Goal: Information Seeking & Learning: Learn about a topic

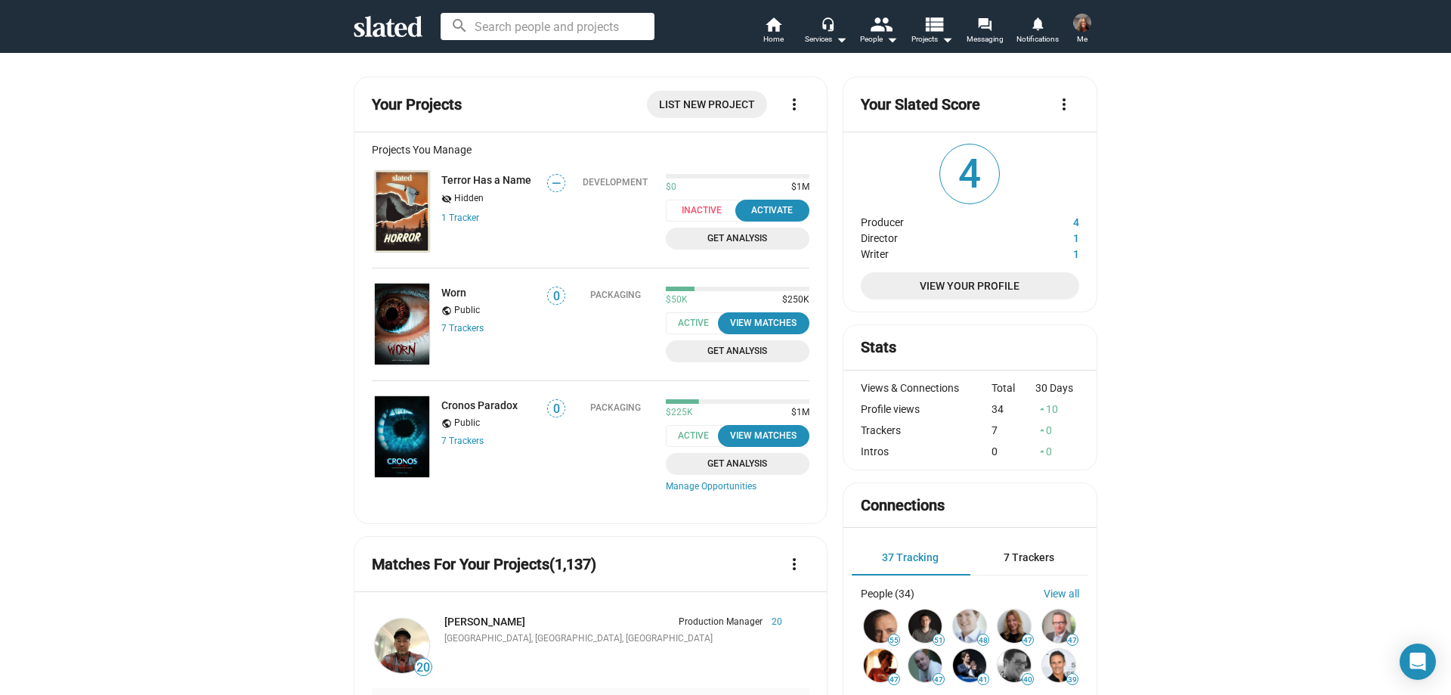
scroll to position [529, 0]
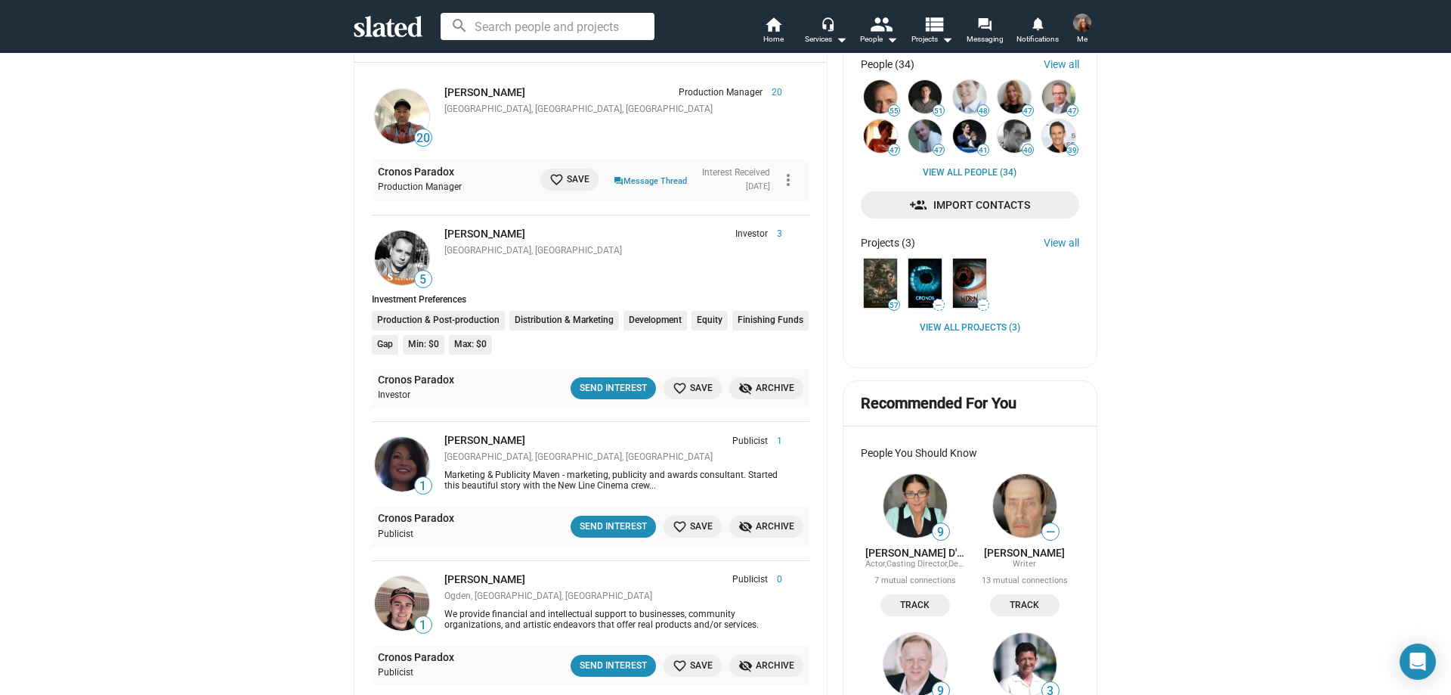
click at [1076, 23] on img at bounding box center [1082, 23] width 18 height 18
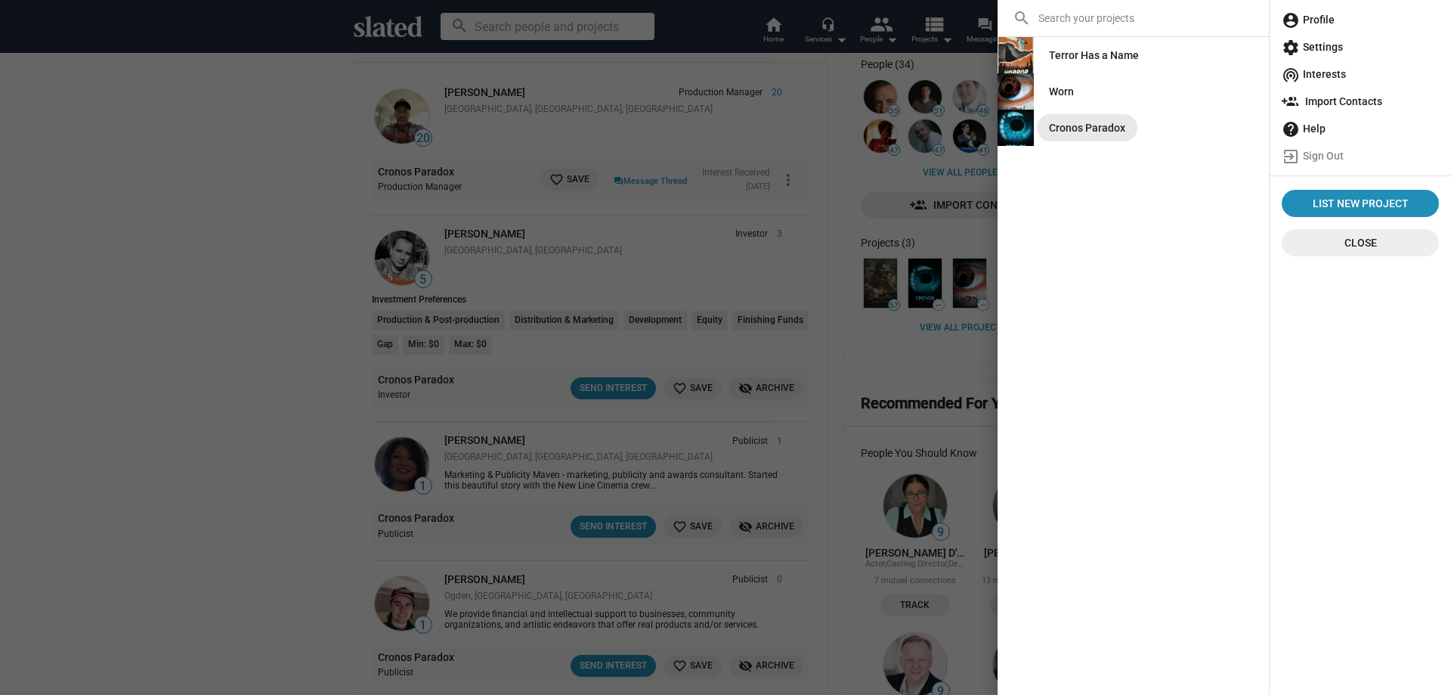
click at [1067, 122] on div "Cronos Paradox" at bounding box center [1087, 127] width 76 height 27
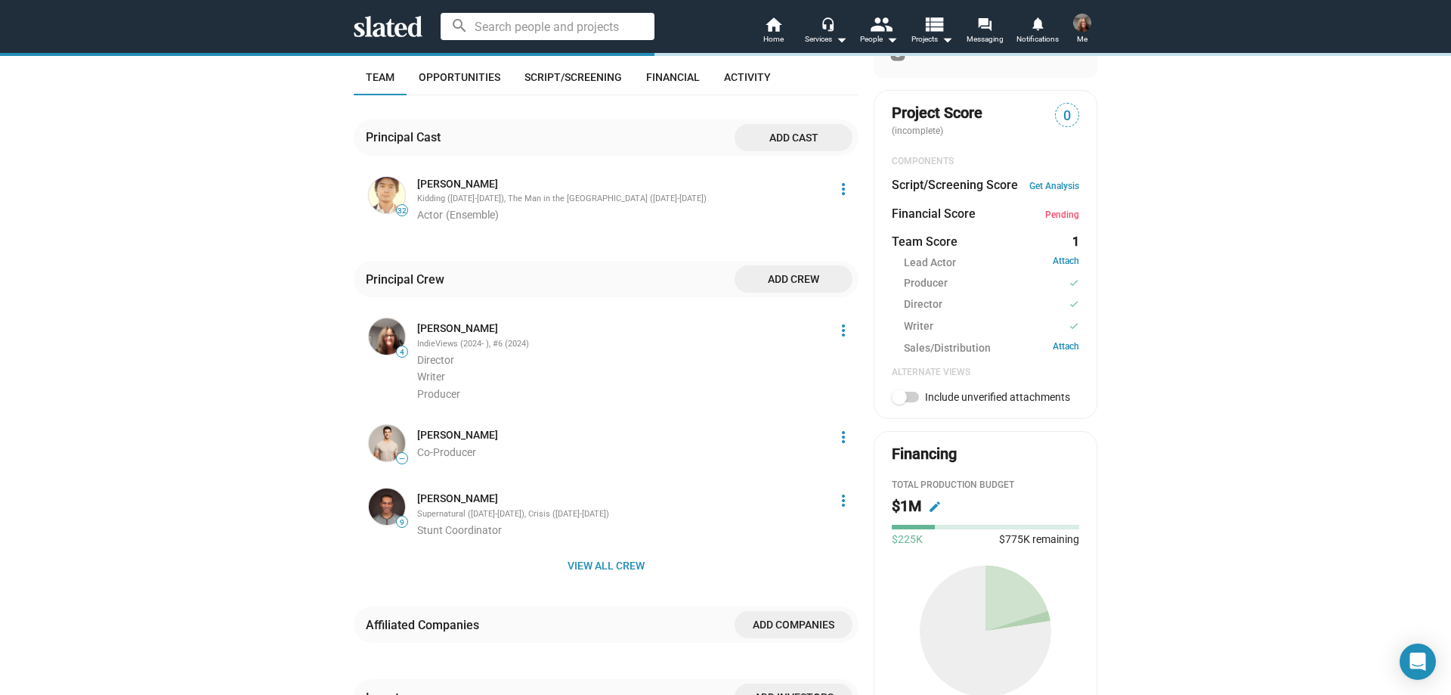
scroll to position [529, 0]
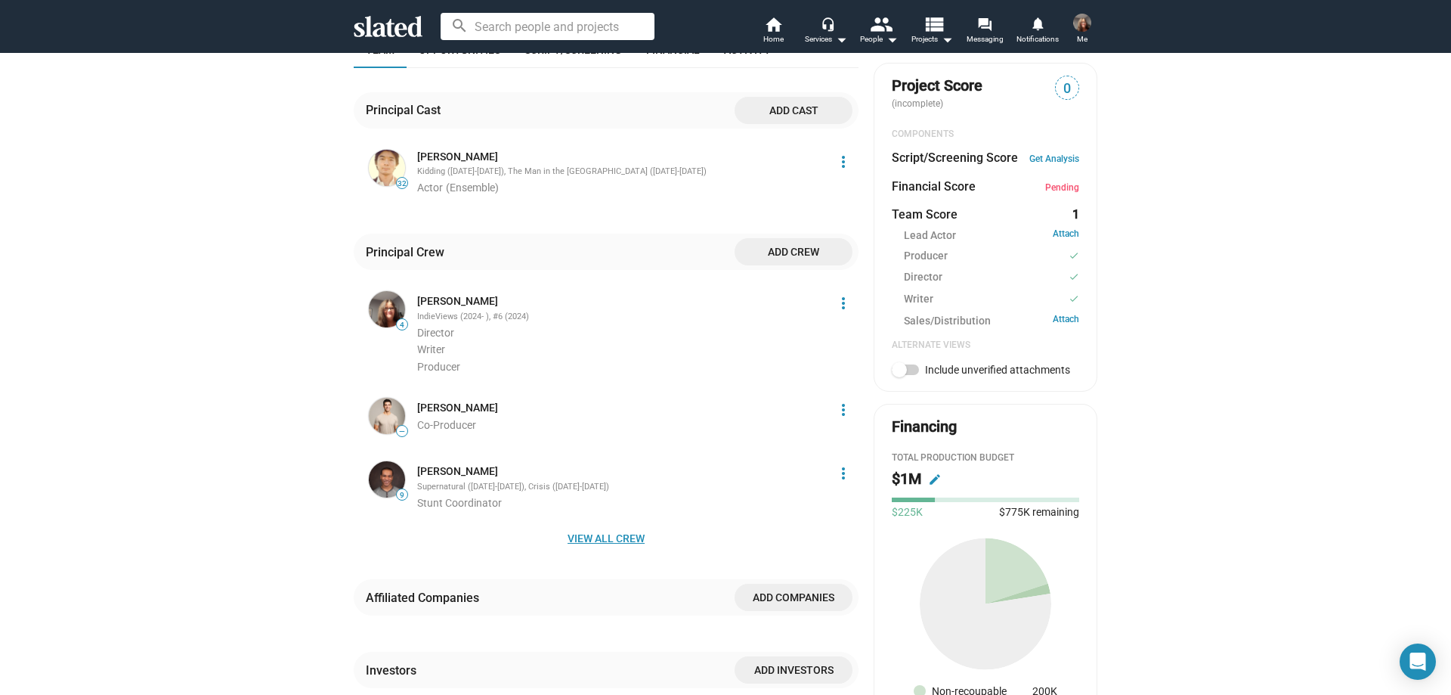
click at [602, 538] on span "View all crew" at bounding box center [606, 538] width 481 height 27
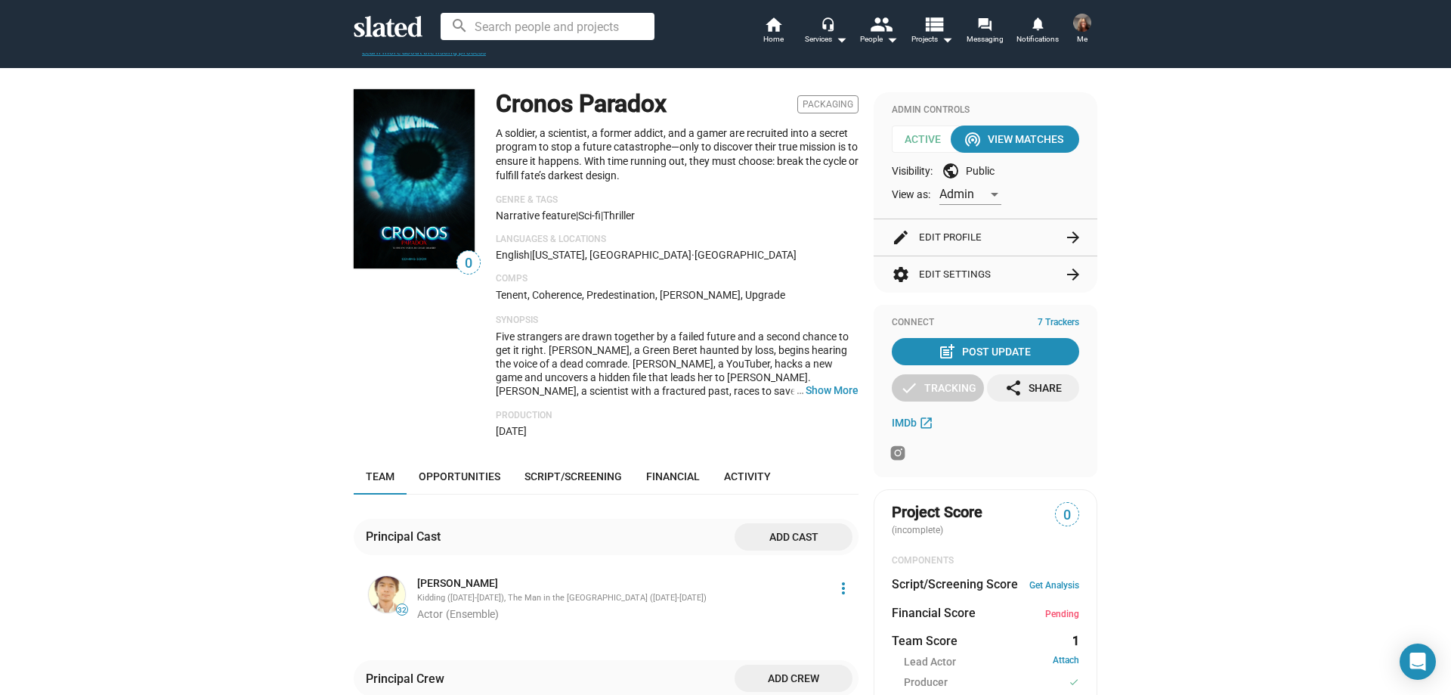
scroll to position [0, 0]
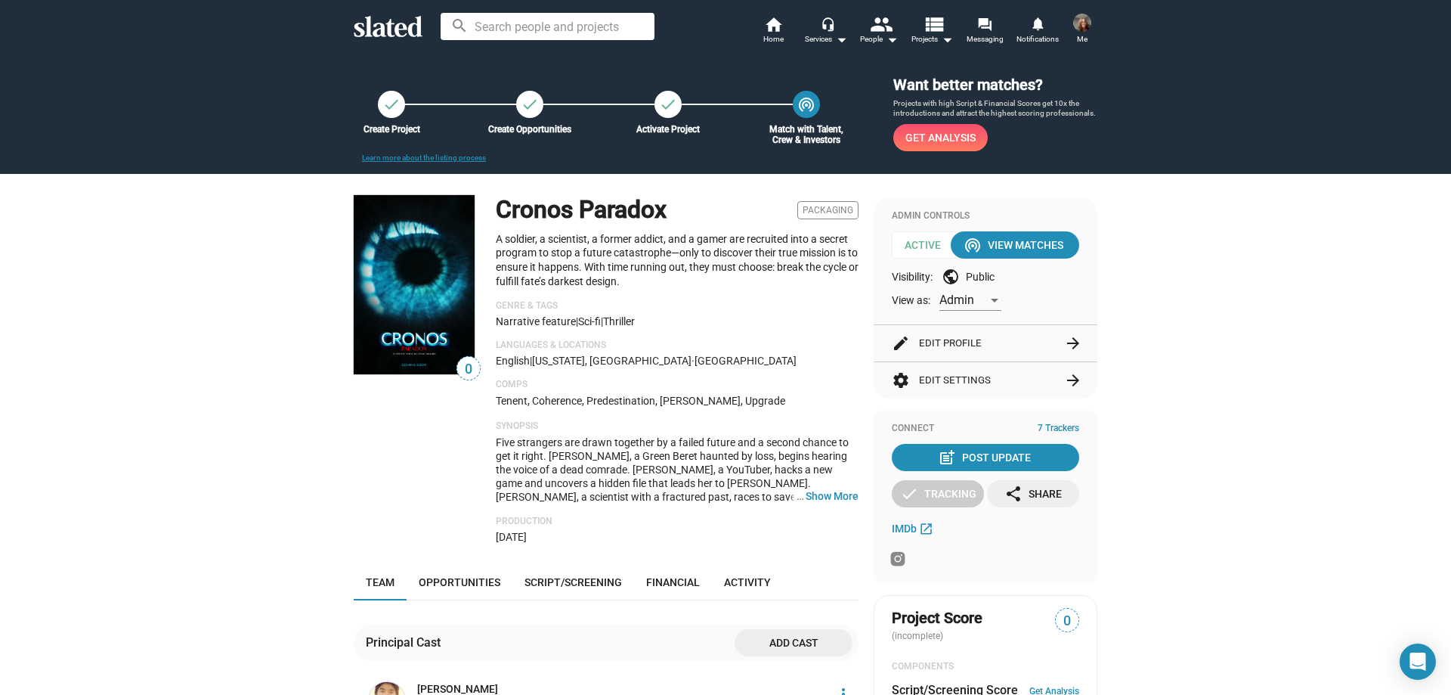
click at [1069, 24] on button "Me" at bounding box center [1082, 30] width 36 height 39
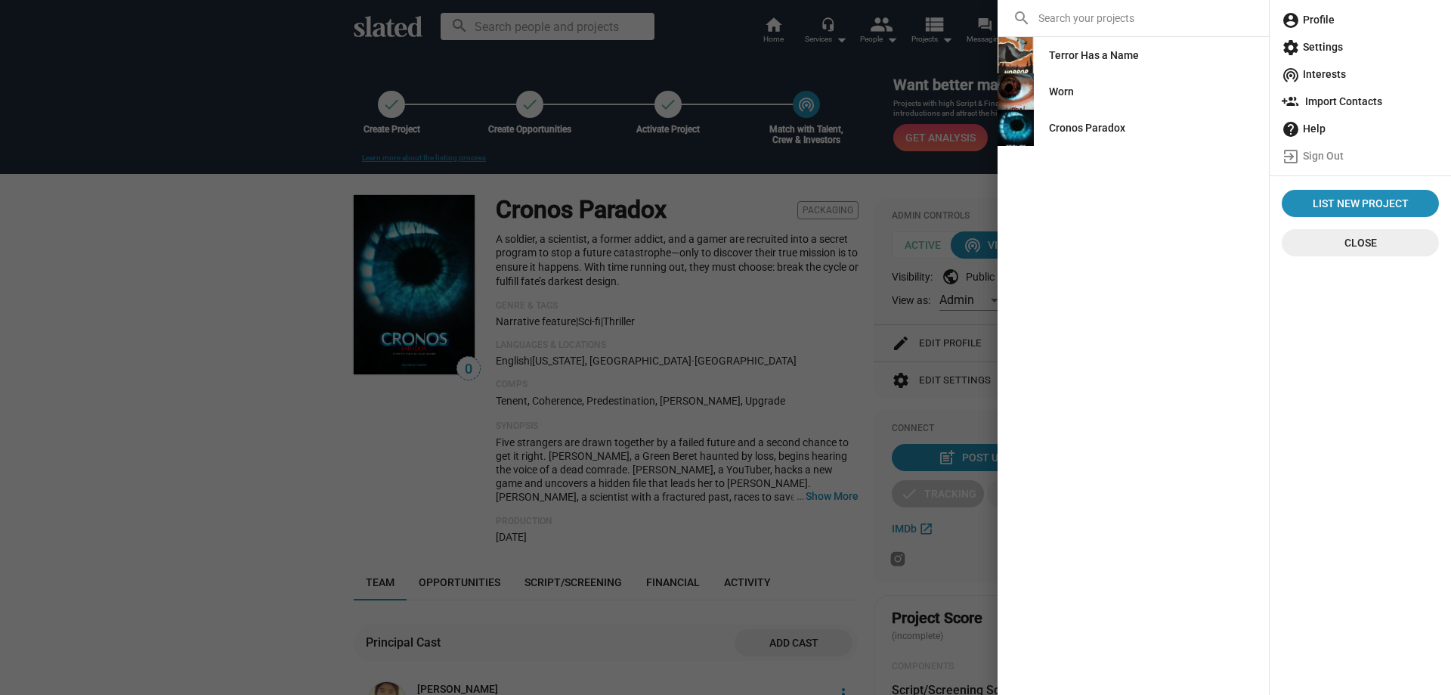
click at [1060, 85] on div "Worn" at bounding box center [1061, 91] width 25 height 27
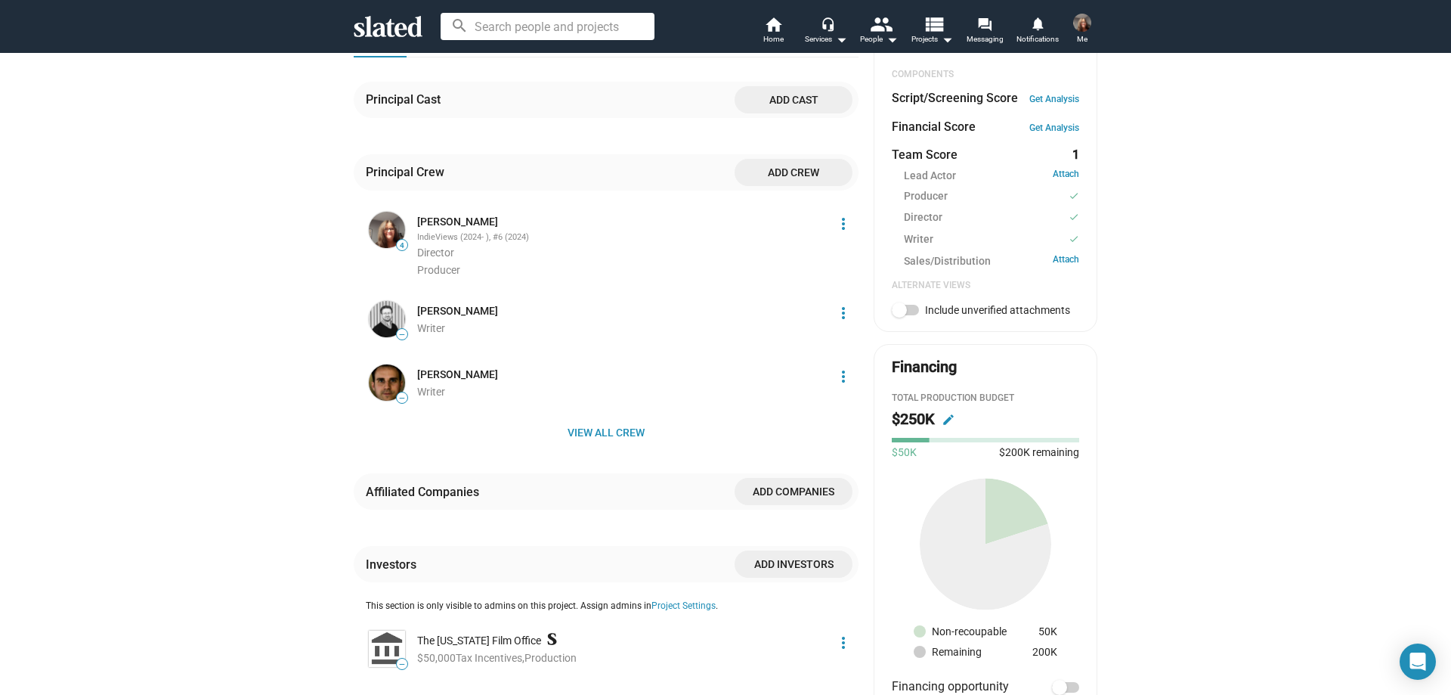
scroll to position [529, 0]
click at [592, 433] on span "View all crew" at bounding box center [606, 431] width 481 height 27
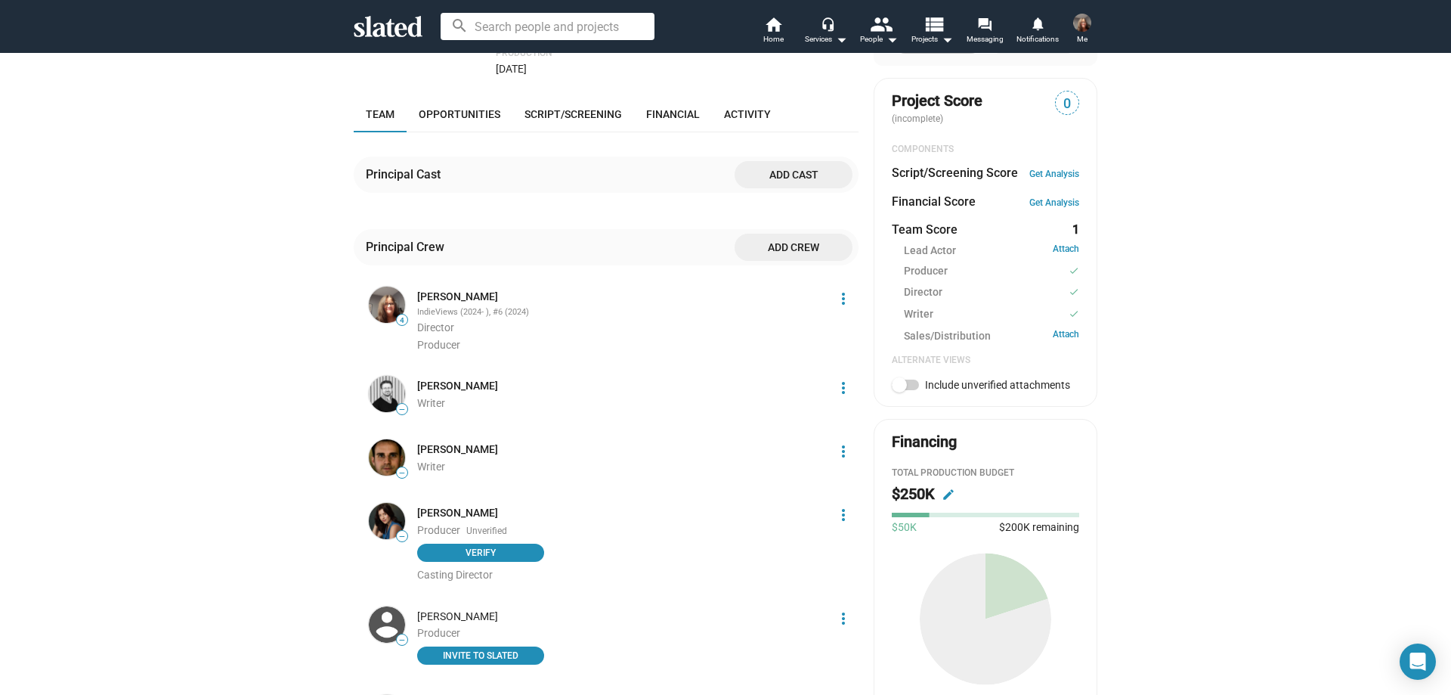
scroll to position [0, 0]
